Goal: Task Accomplishment & Management: Use online tool/utility

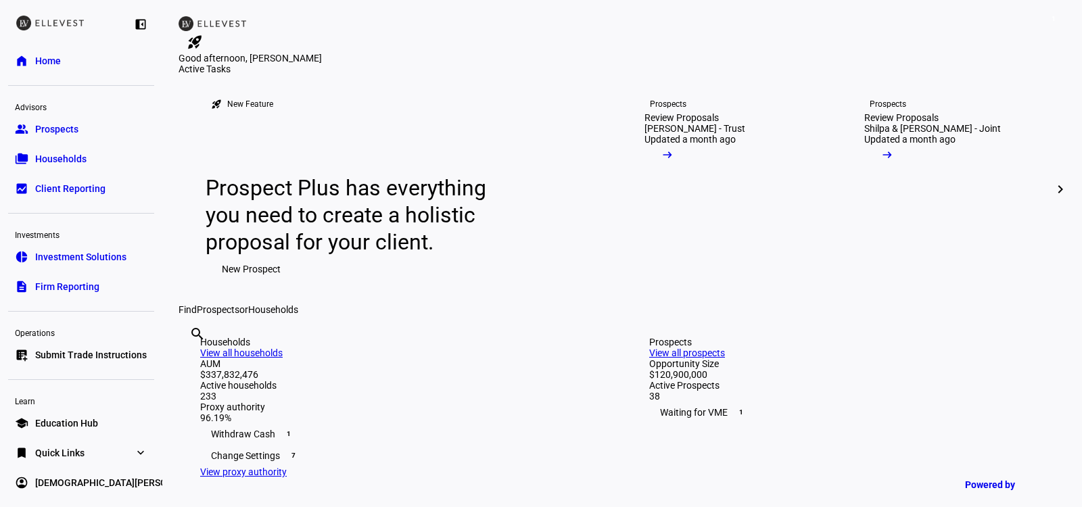
click at [41, 353] on span "Submit Trade Instructions" at bounding box center [91, 355] width 112 height 14
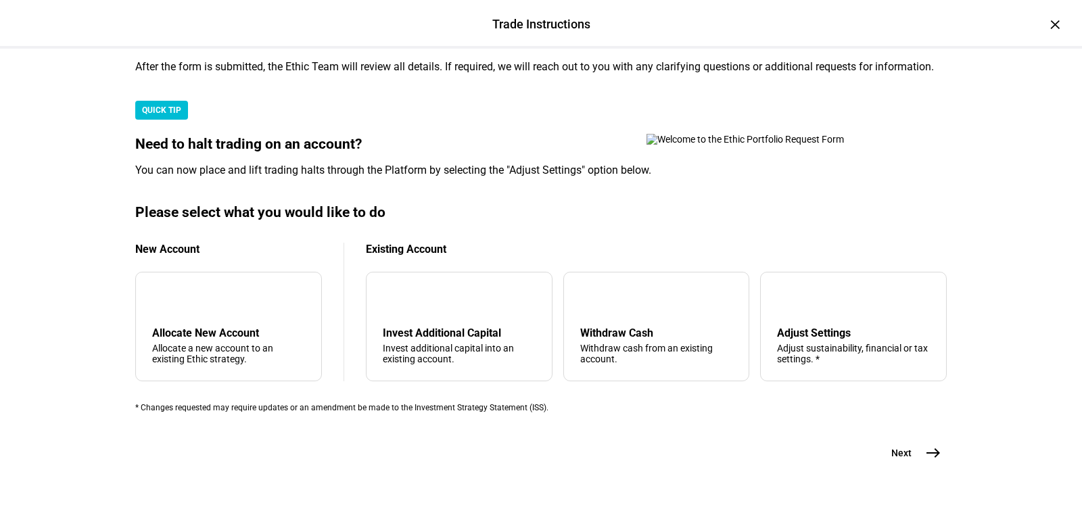
scroll to position [432, 0]
click at [674, 327] on div "Withdraw Cash" at bounding box center [656, 333] width 153 height 13
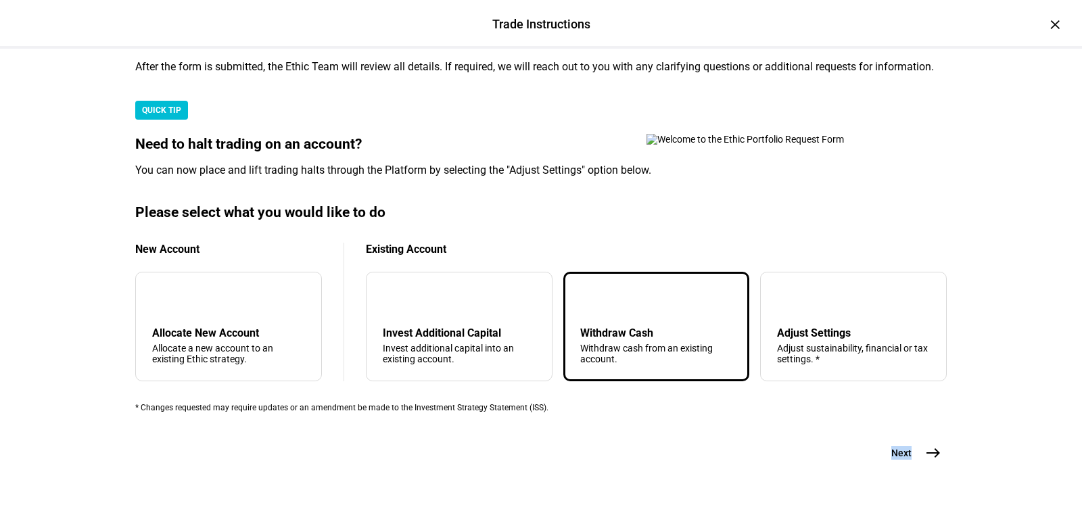
drag, startPoint x: 876, startPoint y: 431, endPoint x: 887, endPoint y: 428, distance: 11.3
click at [877, 439] on eth-stepper-button "Next east" at bounding box center [911, 452] width 72 height 27
click at [896, 446] on span "Next" at bounding box center [901, 453] width 20 height 14
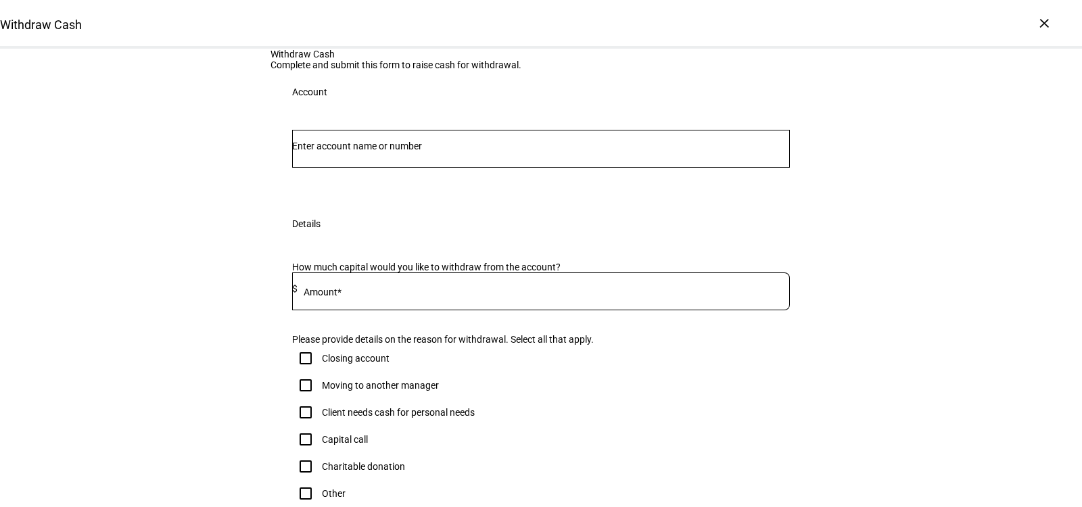
click at [473, 168] on div at bounding box center [541, 149] width 498 height 38
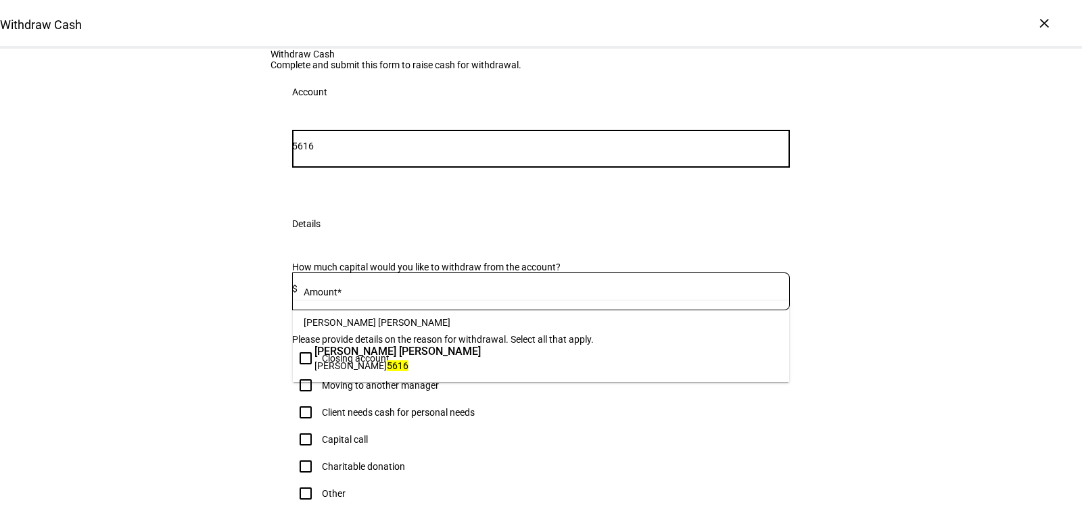
type input "5616"
click at [455, 346] on span "[PERSON_NAME] [PERSON_NAME]" at bounding box center [397, 351] width 166 height 16
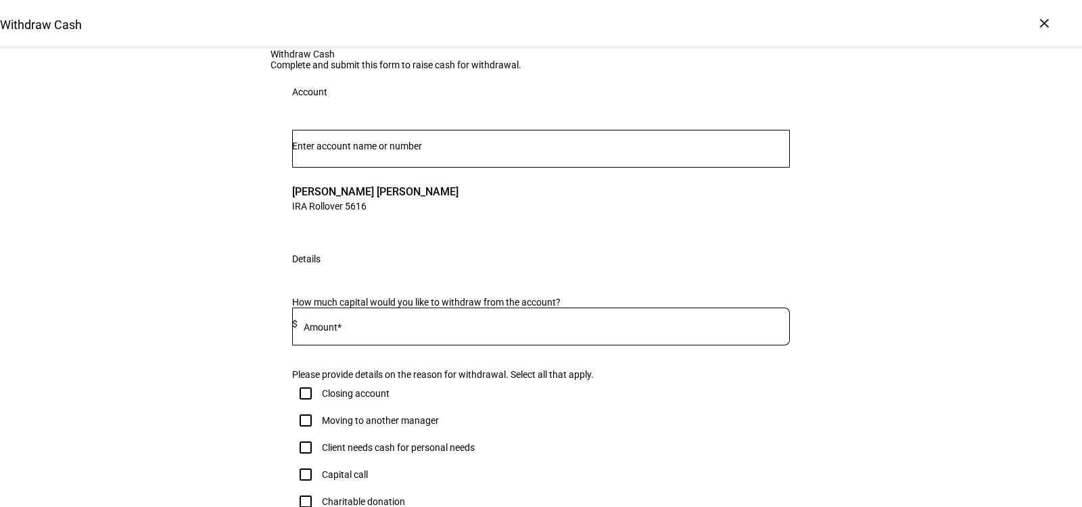
click at [425, 346] on div at bounding box center [544, 327] width 492 height 38
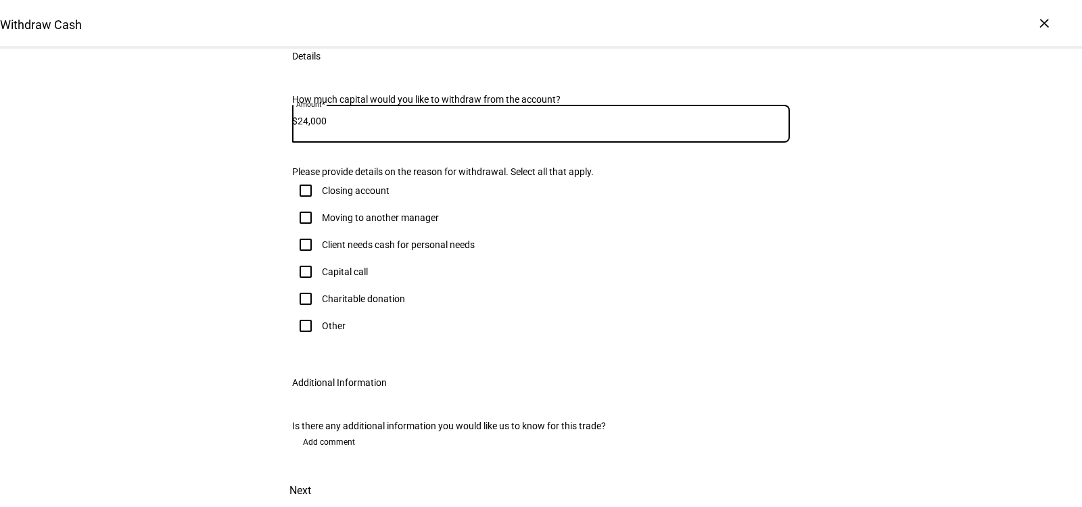
scroll to position [475, 0]
type input "24,000"
click at [328, 320] on div "Other" at bounding box center [334, 325] width 24 height 11
click at [319, 312] on input "Other" at bounding box center [305, 325] width 27 height 27
checkbox input "true"
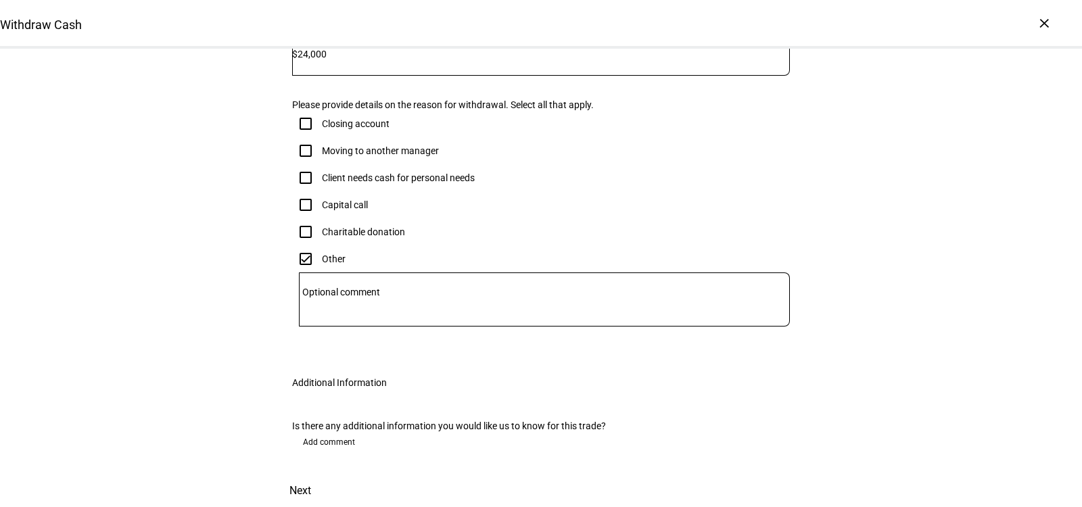
click at [374, 287] on mat-label "Optional comment" at bounding box center [341, 292] width 78 height 11
click at [374, 283] on textarea "Optional comment" at bounding box center [544, 299] width 491 height 32
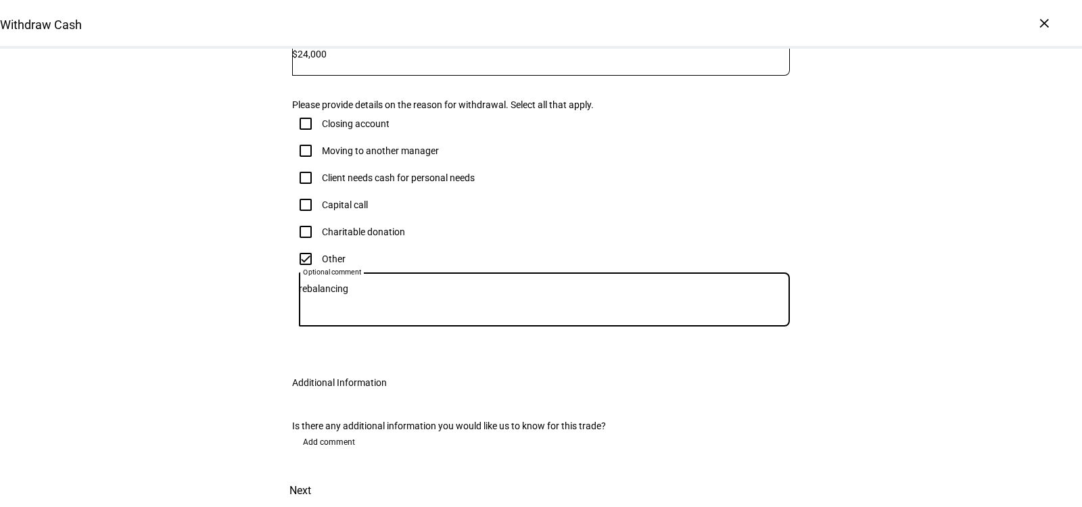
scroll to position [541, 0]
type textarea "rebalancing"
click at [311, 475] on span "Next" at bounding box center [300, 491] width 22 height 32
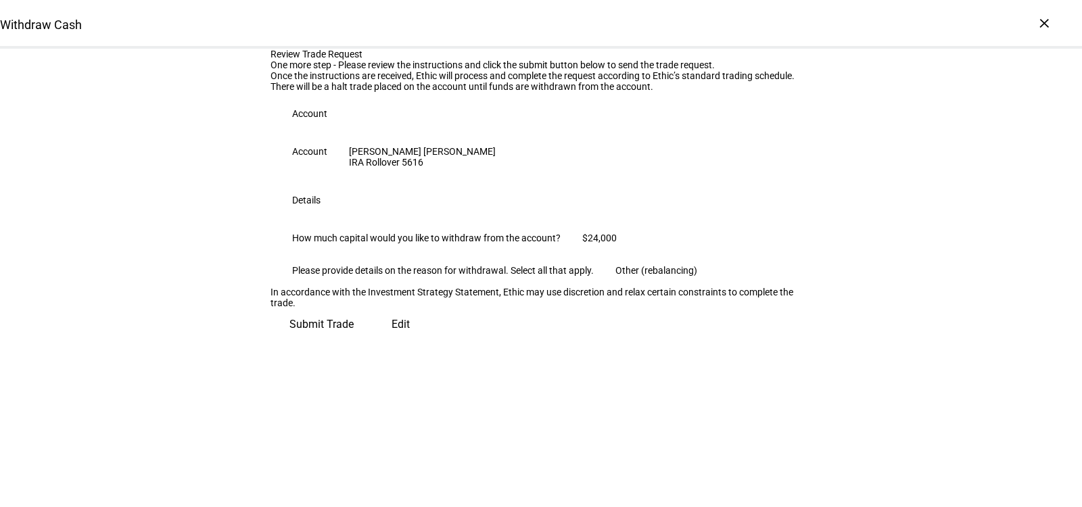
scroll to position [142, 0]
click at [354, 341] on span "Submit Trade" at bounding box center [321, 324] width 64 height 32
